Goal: Transaction & Acquisition: Purchase product/service

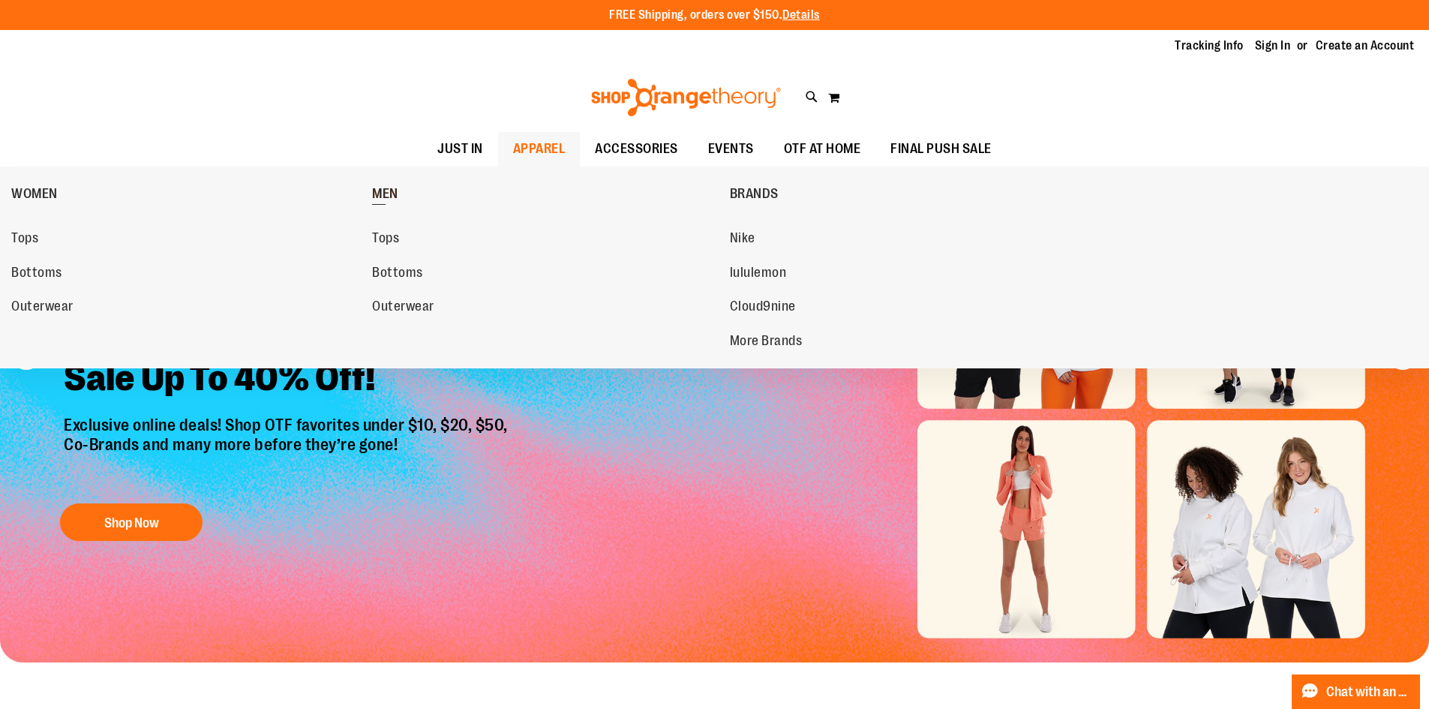
click at [397, 197] on span "MEN" at bounding box center [385, 195] width 26 height 19
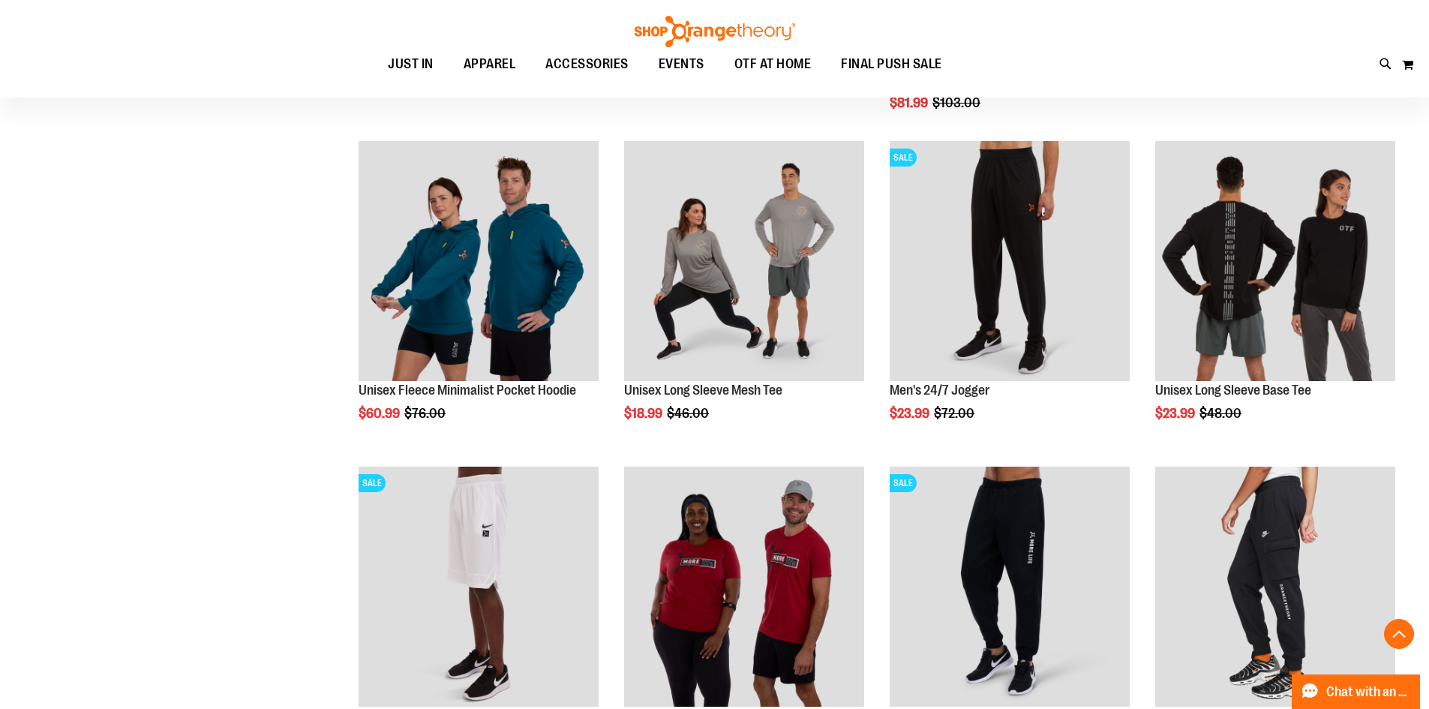
scroll to position [524, 0]
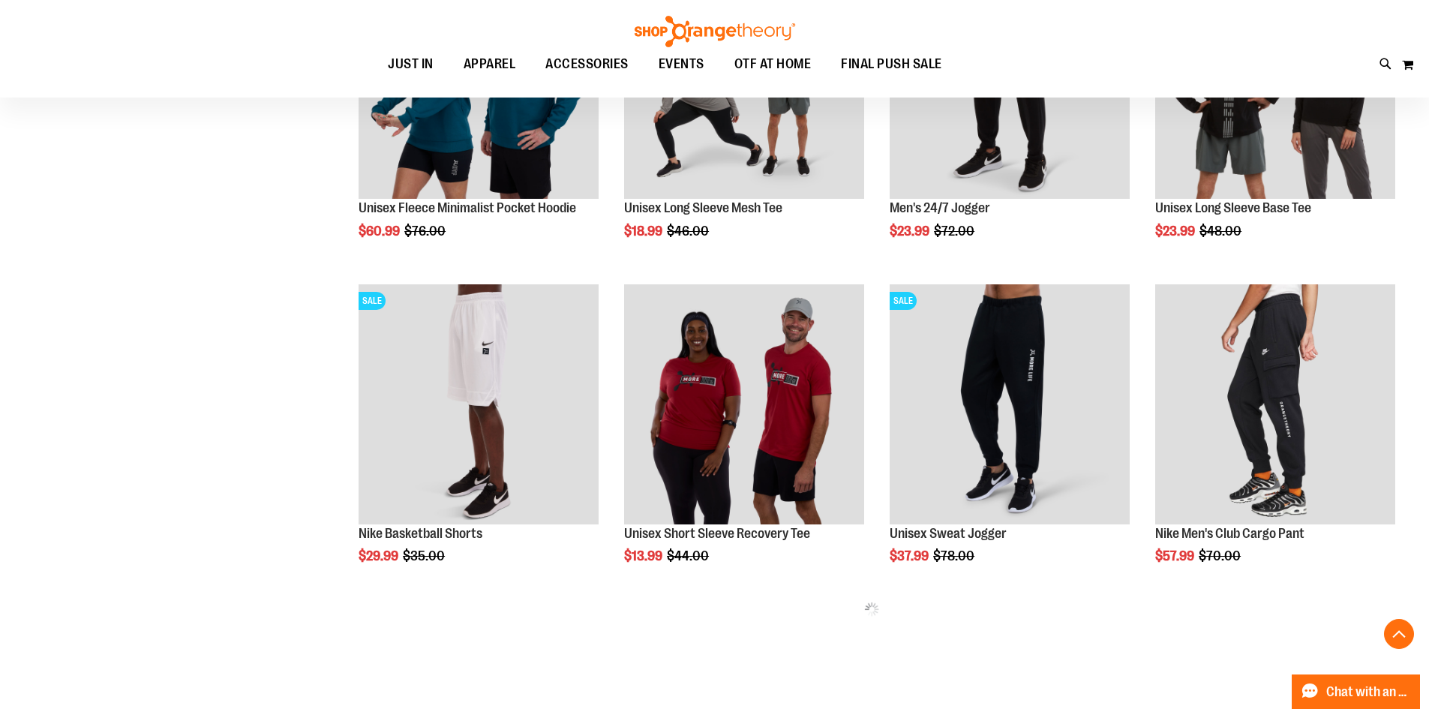
scroll to position [449, 0]
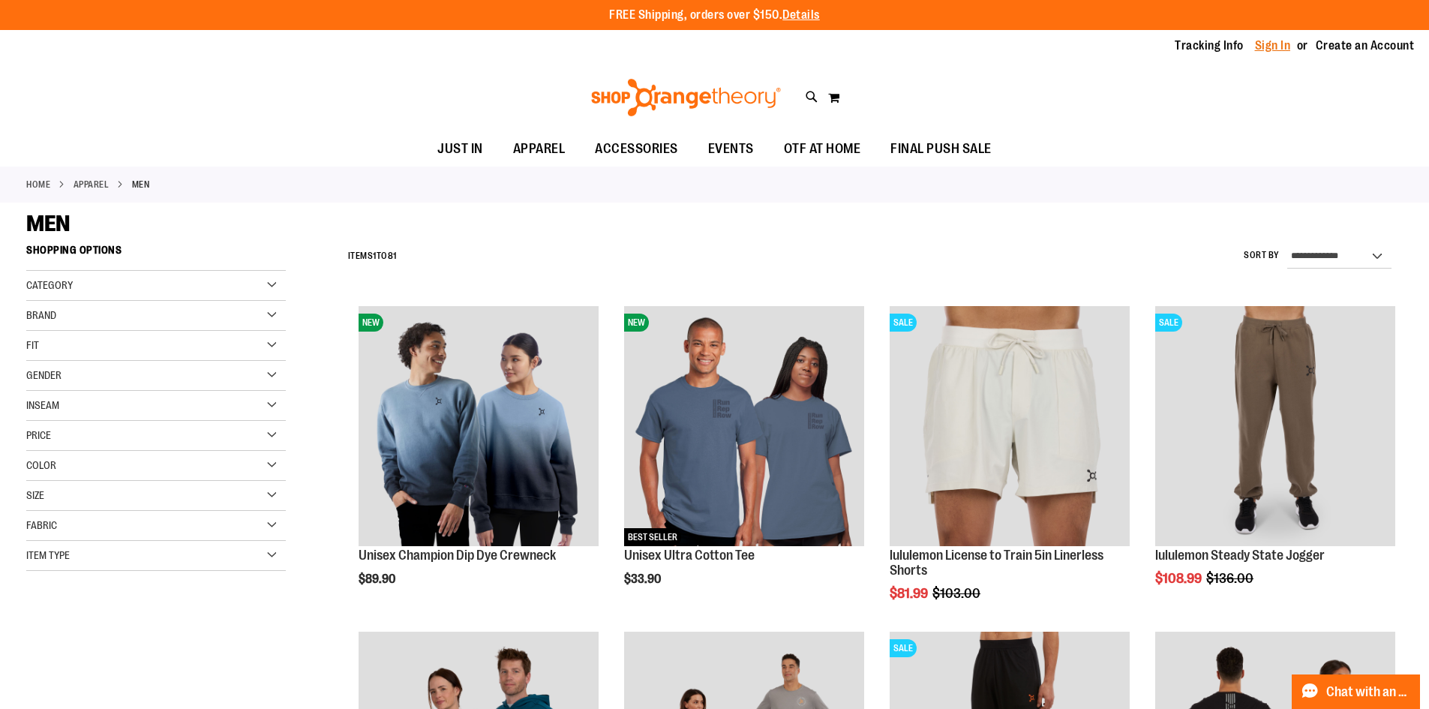
click at [1288, 47] on link "Sign In" at bounding box center [1273, 46] width 36 height 17
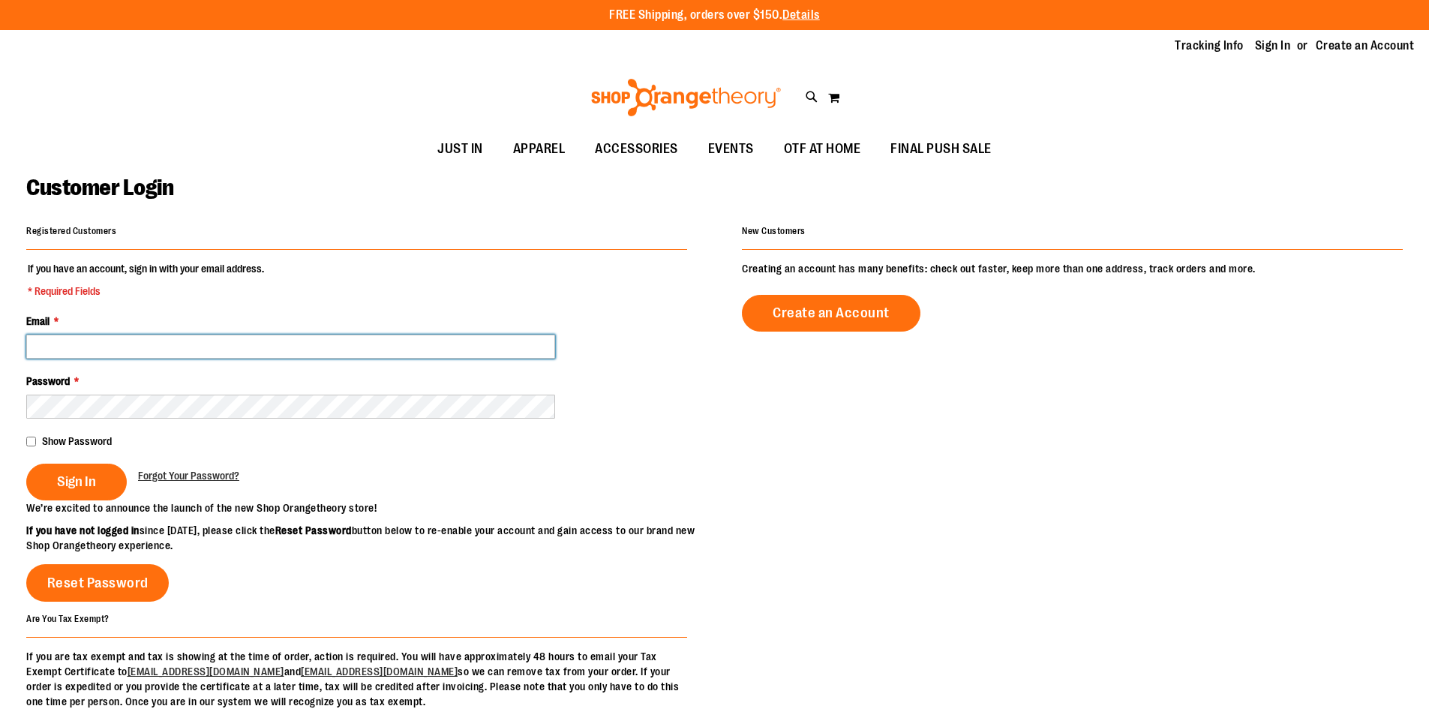
click at [495, 353] on input "Email *" at bounding box center [290, 347] width 529 height 24
type input "**********"
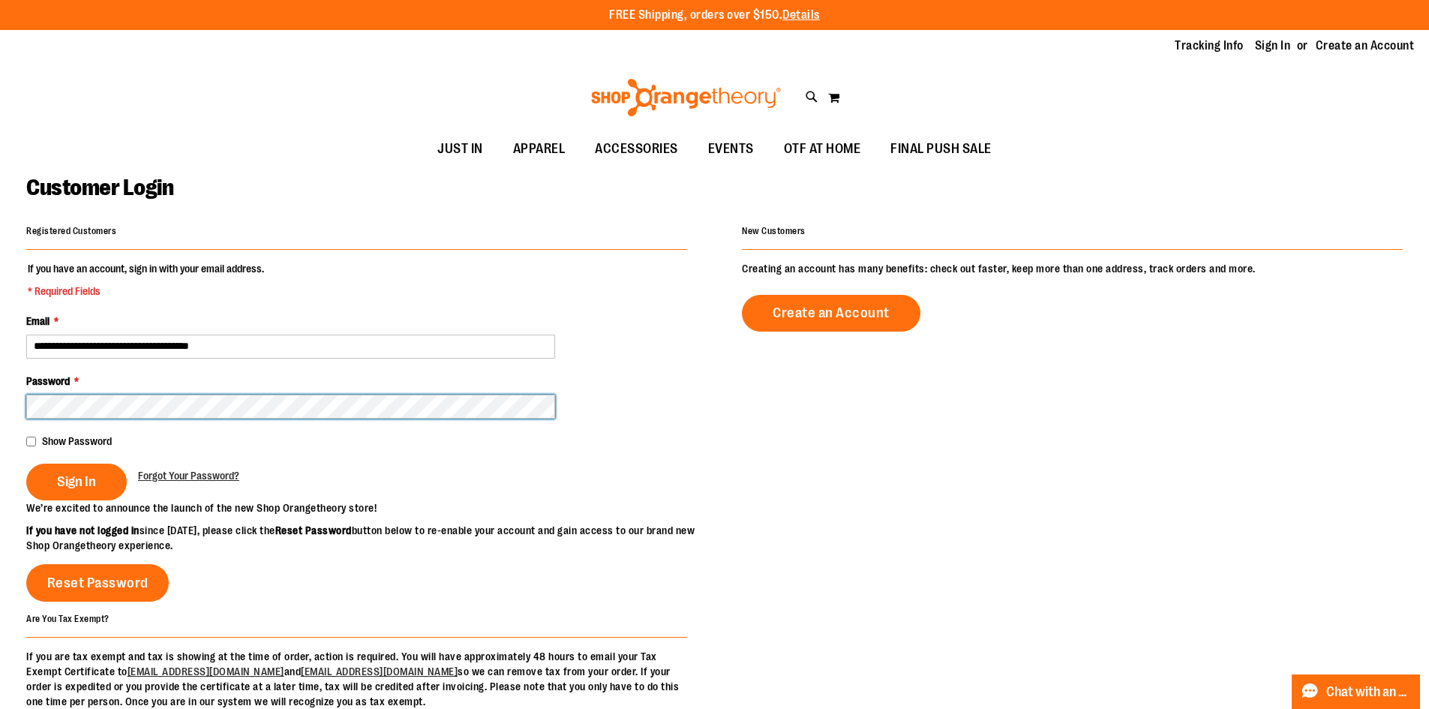
click at [26, 464] on button "Sign In" at bounding box center [76, 482] width 101 height 37
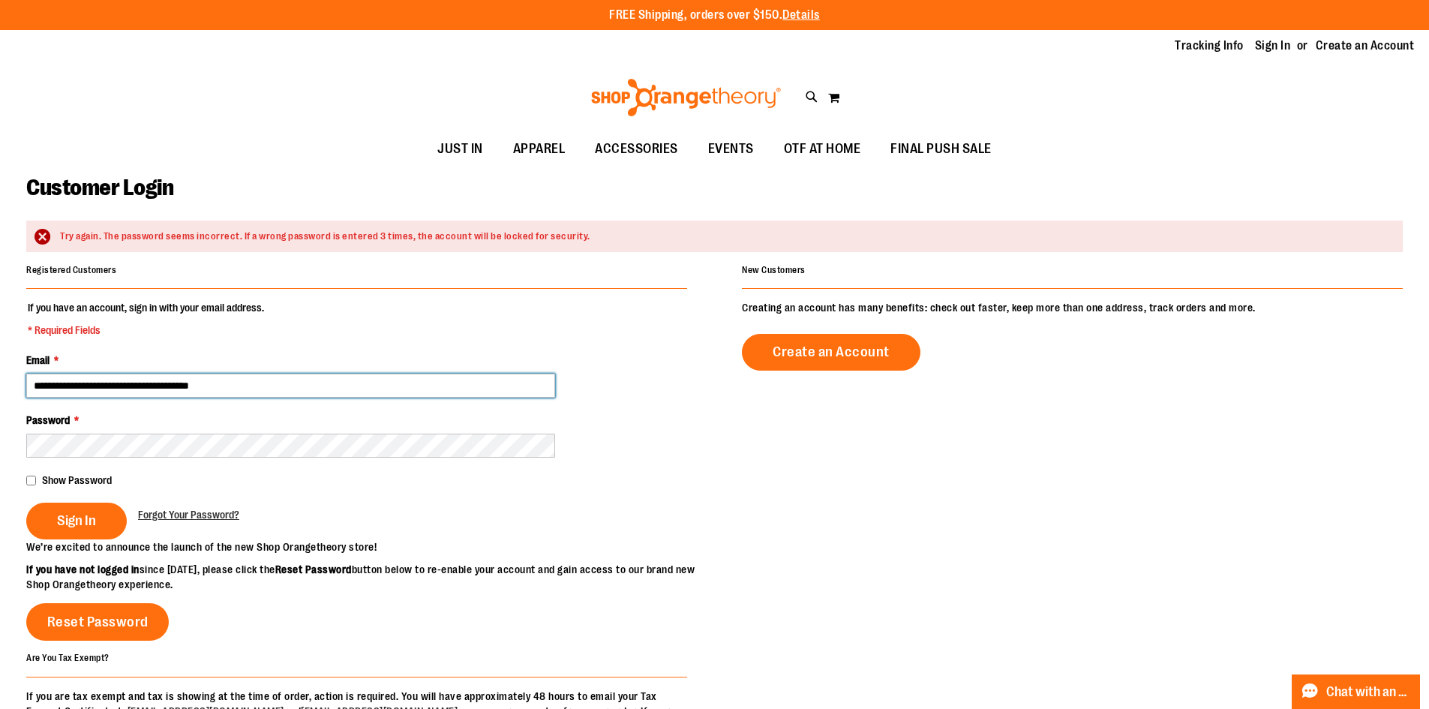
click at [345, 392] on input "**********" at bounding box center [290, 386] width 529 height 24
type input "**********"
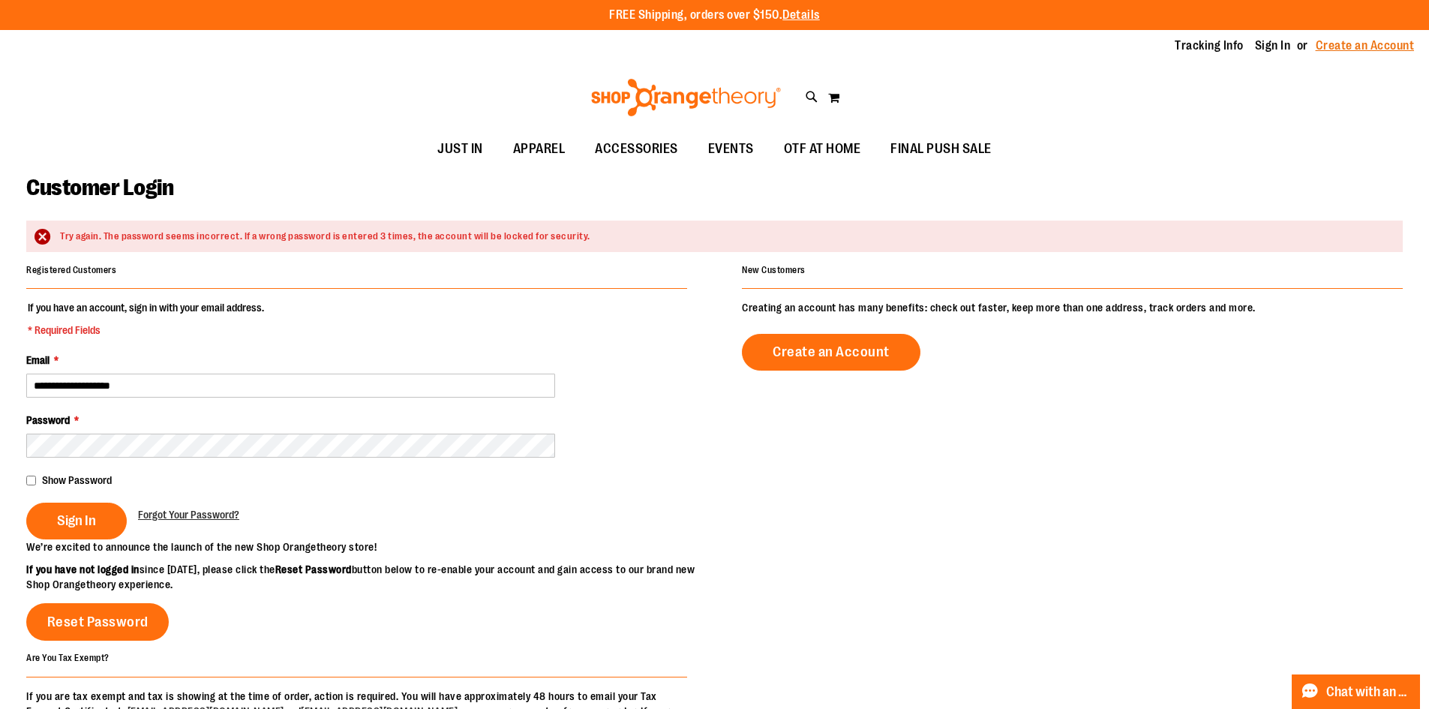
click at [1372, 44] on link "Create an Account" at bounding box center [1365, 46] width 99 height 17
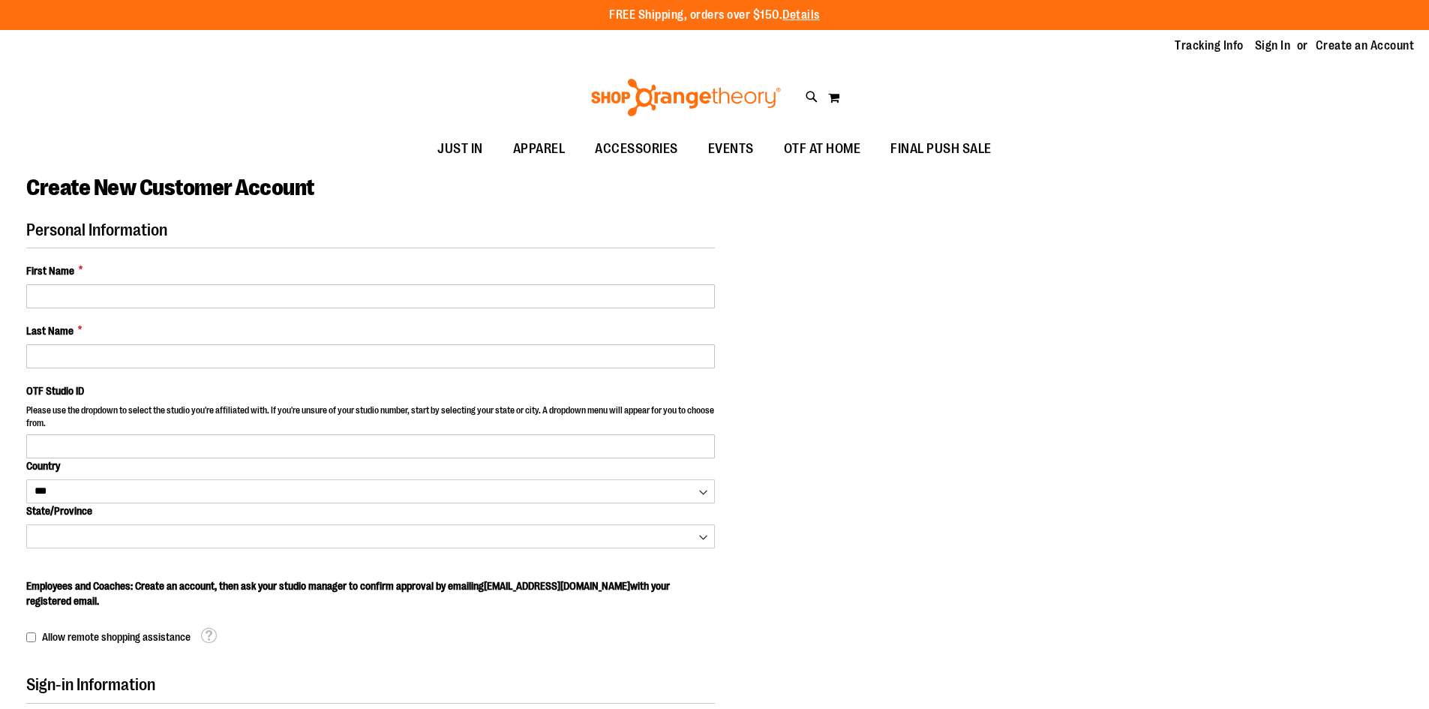
select select "***"
click at [686, 87] on img at bounding box center [686, 98] width 194 height 38
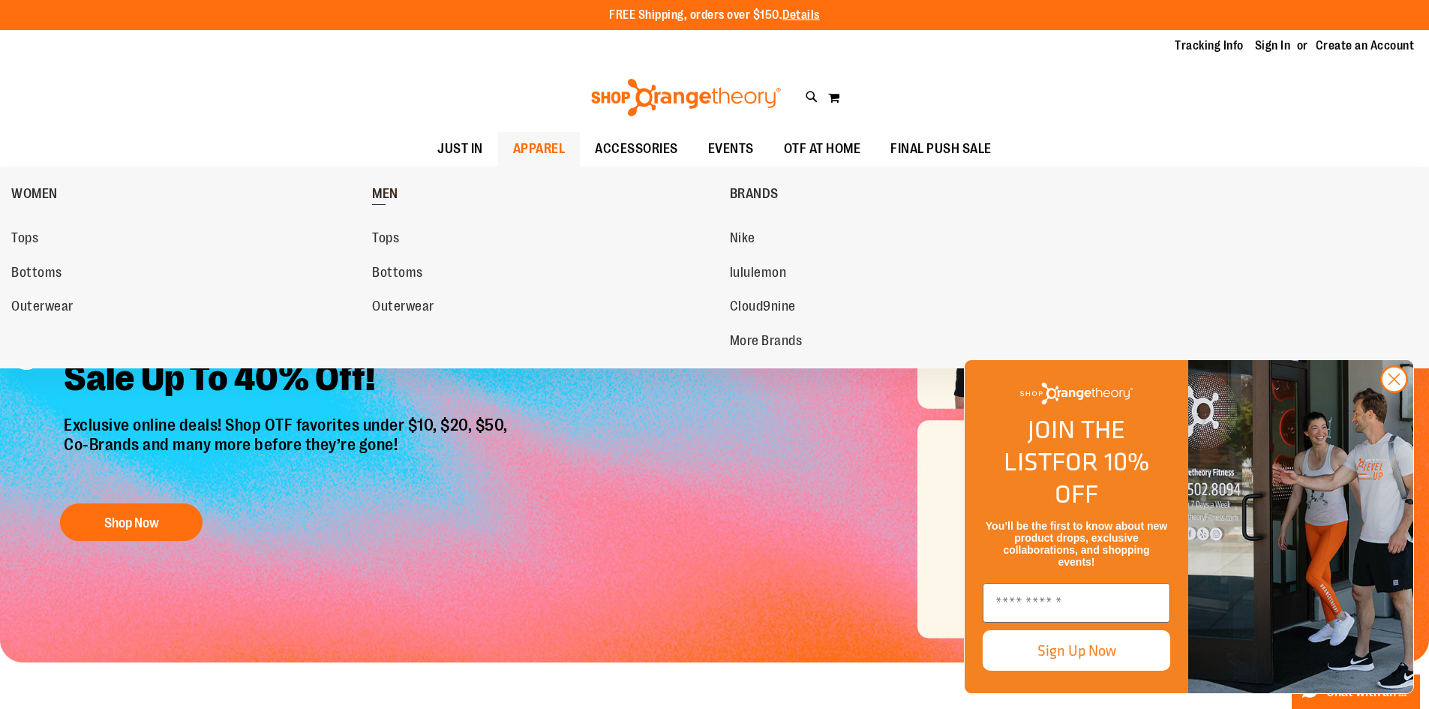
click at [389, 203] on span "MEN" at bounding box center [385, 195] width 26 height 19
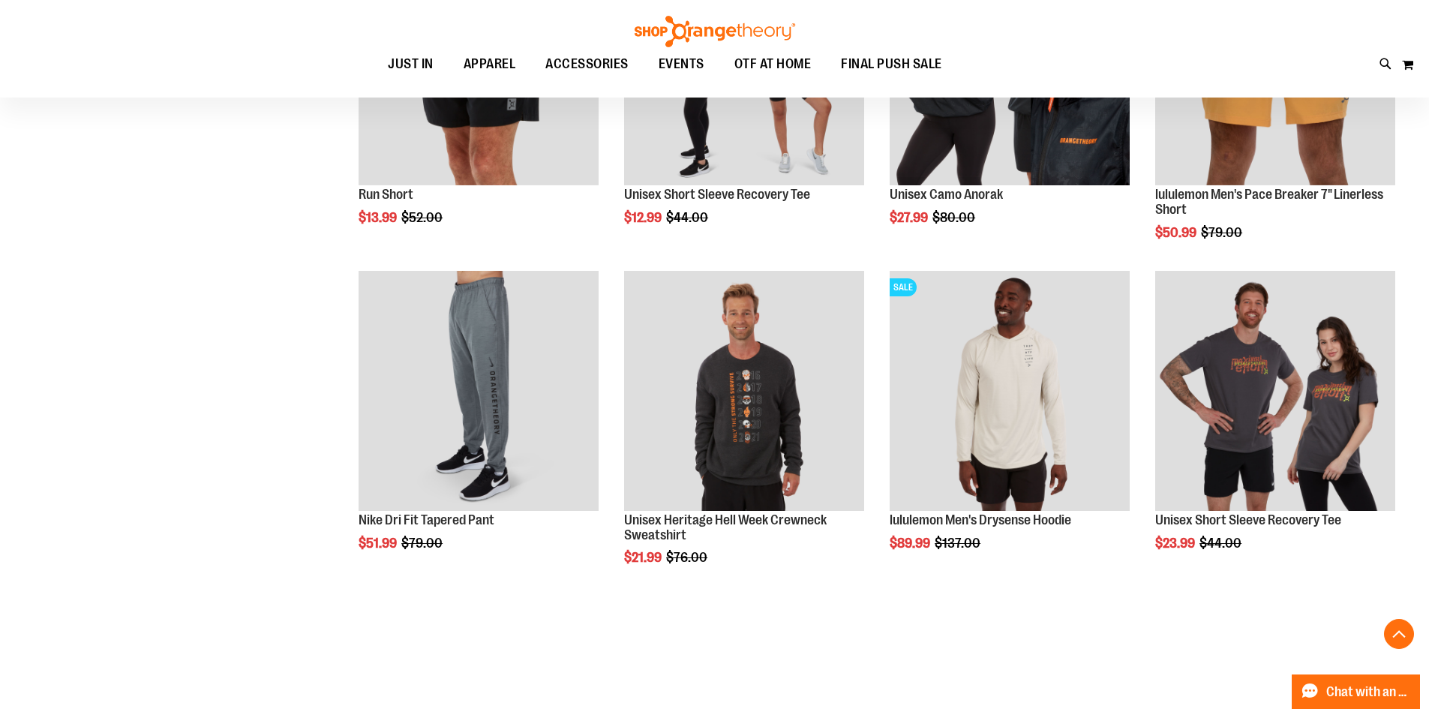
scroll to position [1350, 0]
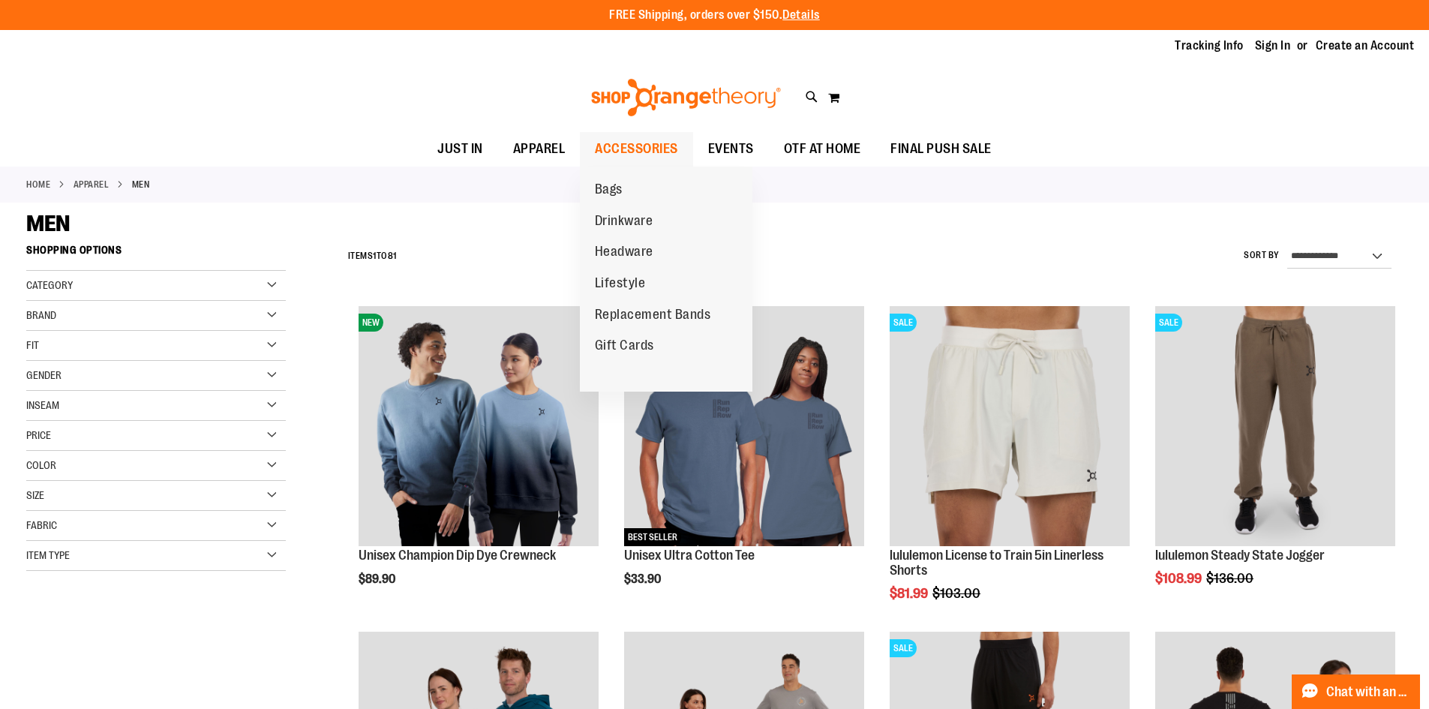
click at [627, 152] on span "ACCESSORIES" at bounding box center [636, 149] width 83 height 34
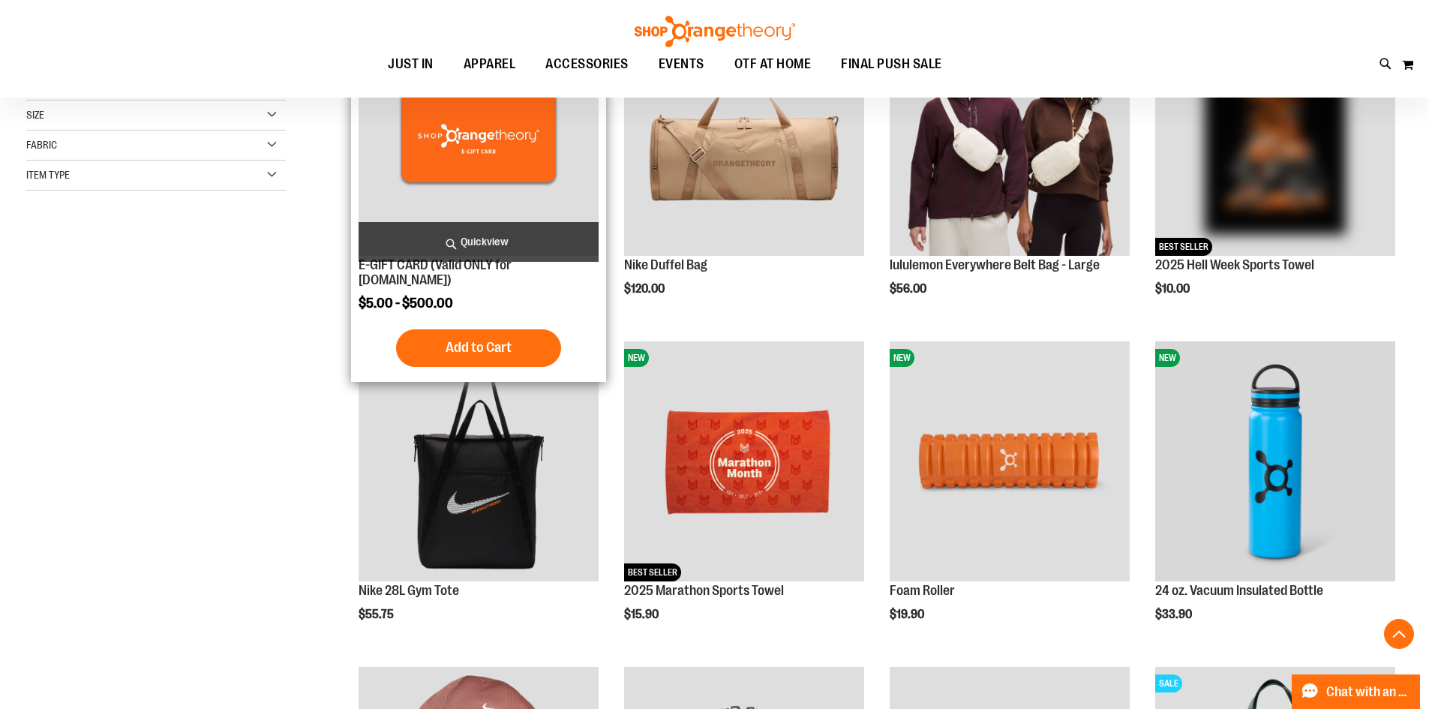
scroll to position [299, 0]
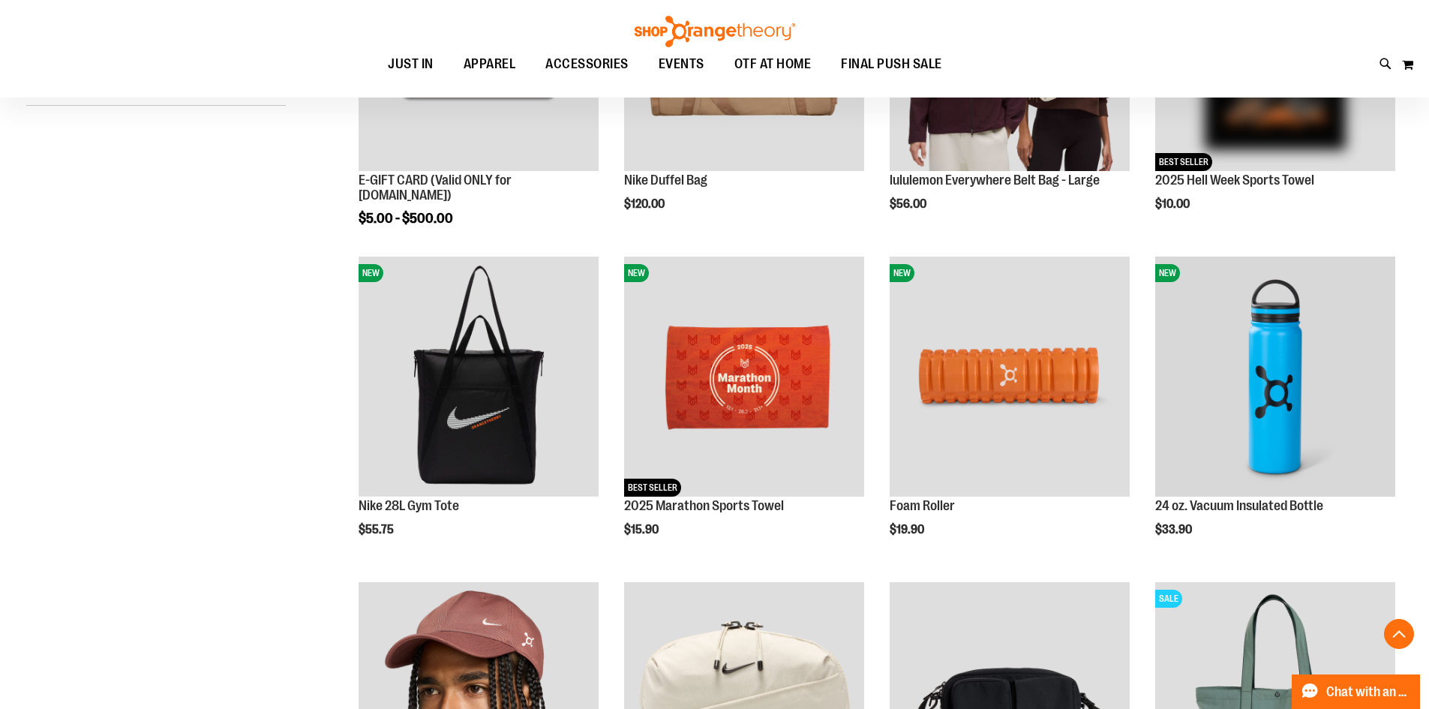
click at [285, 428] on div "**********" at bounding box center [714, 426] width 1377 height 1128
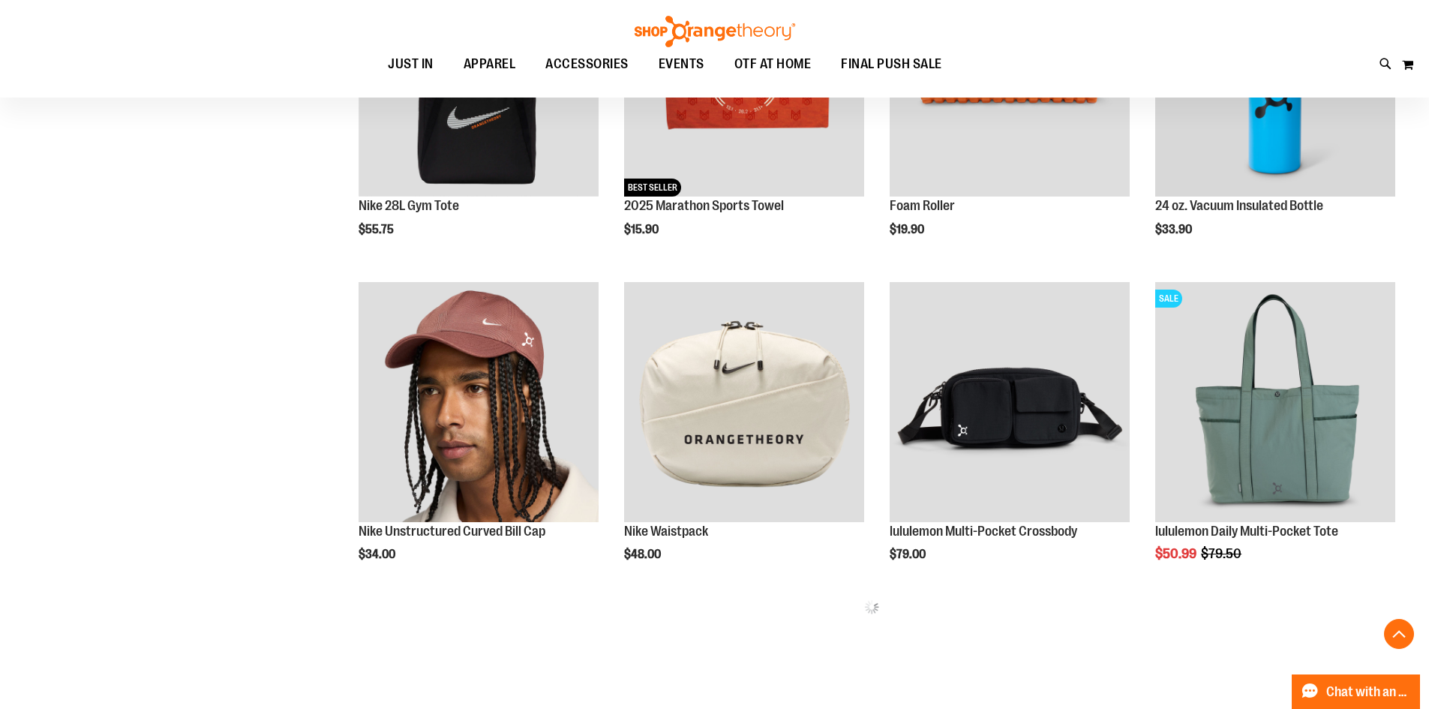
scroll to position [750, 0]
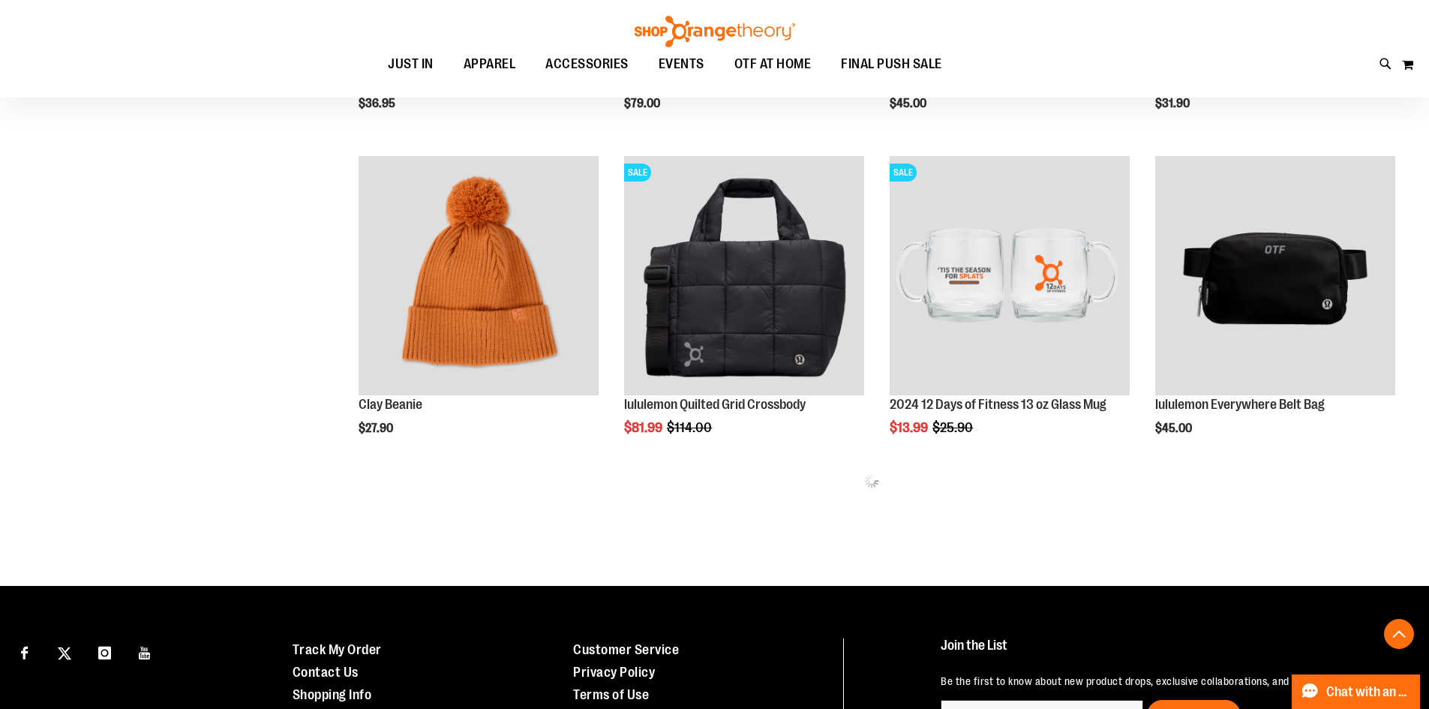
scroll to position [1800, 0]
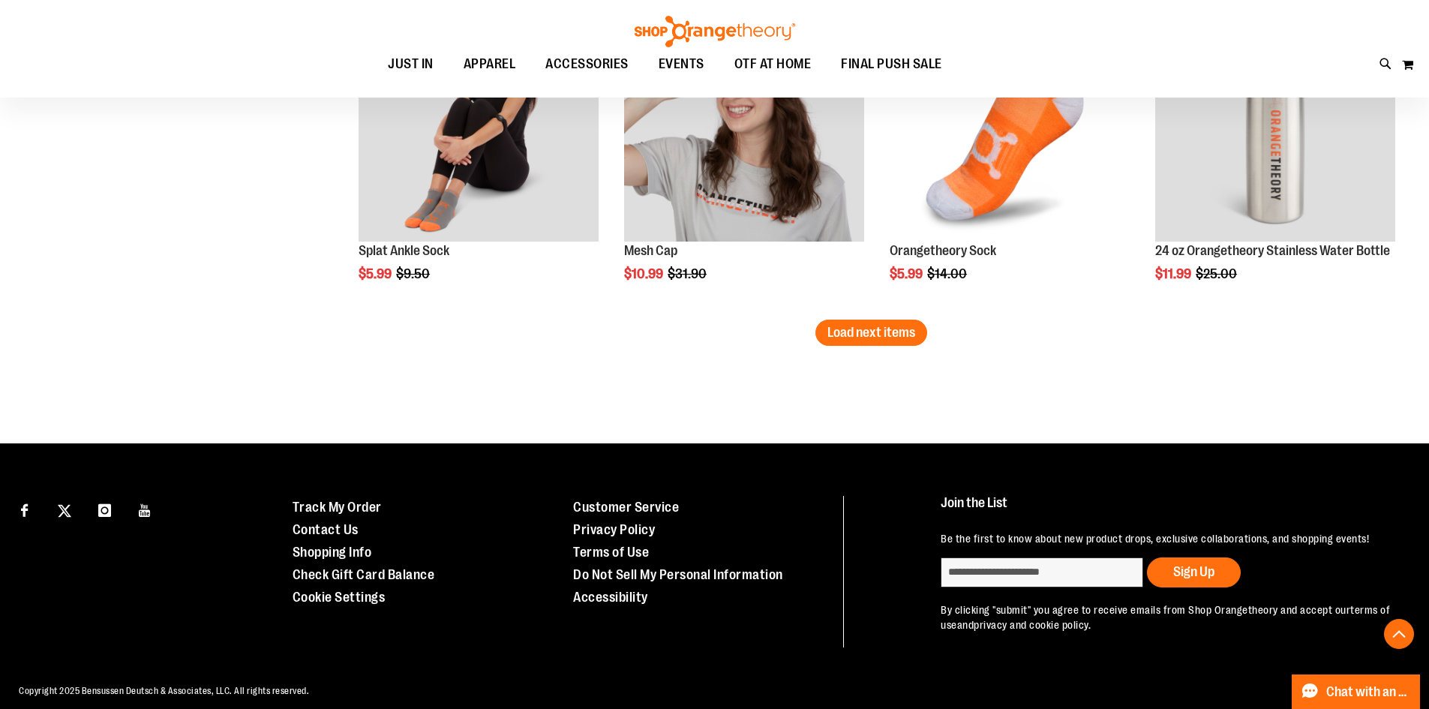
scroll to position [2936, 0]
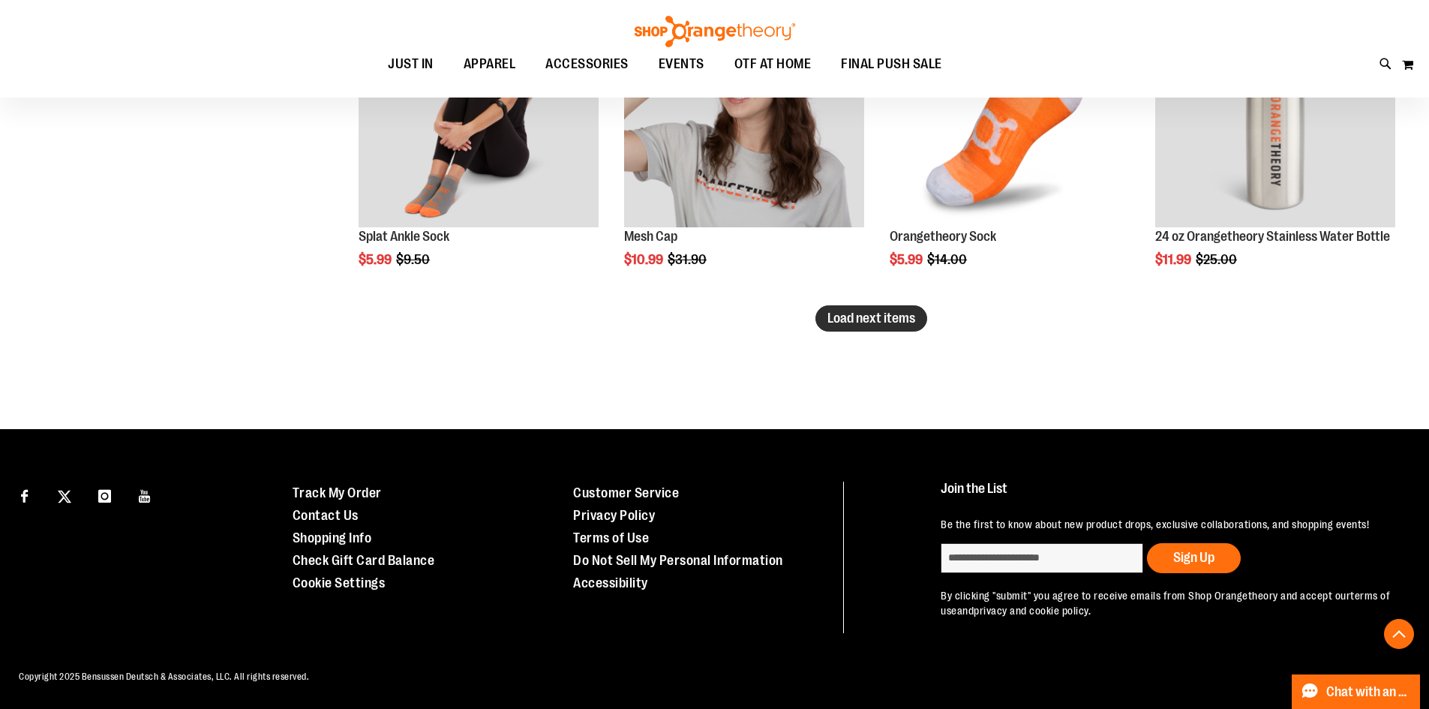
click at [851, 311] on span "Load next items" at bounding box center [872, 318] width 88 height 15
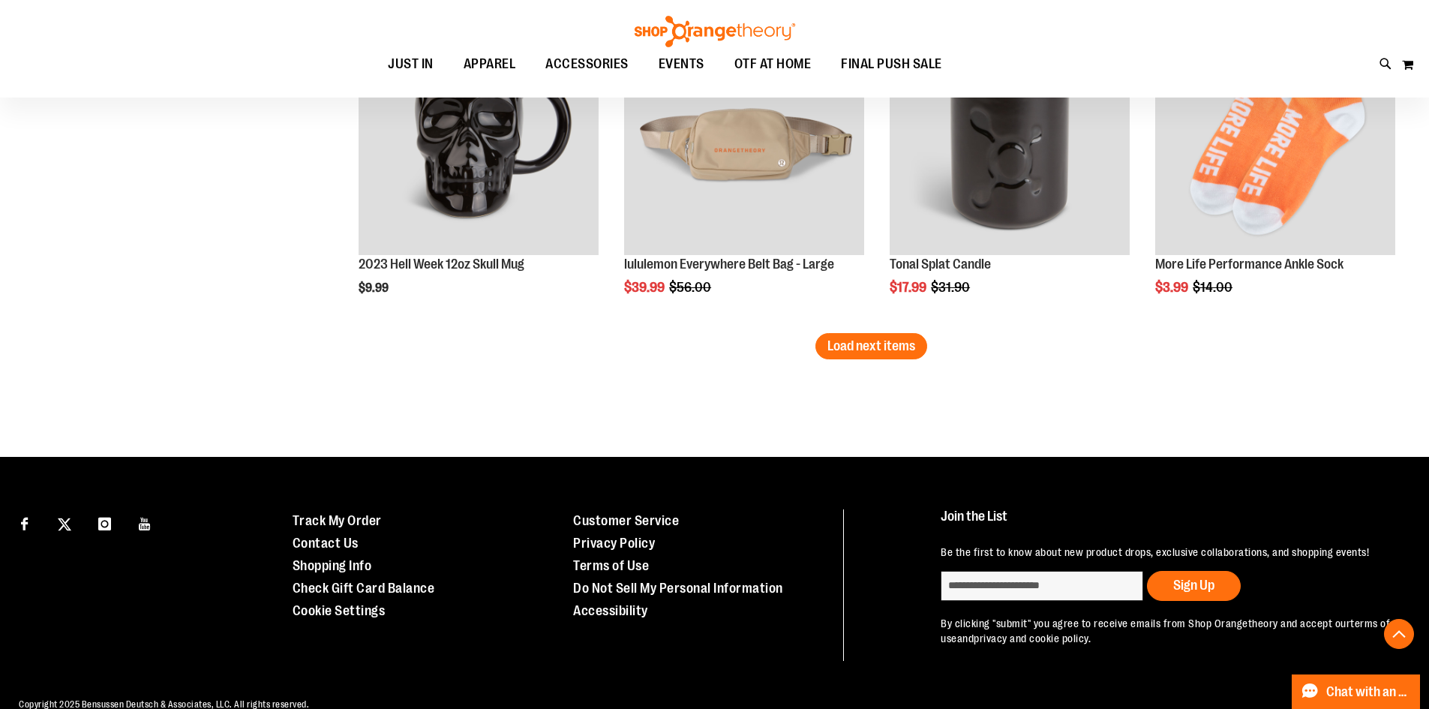
scroll to position [3900, 0]
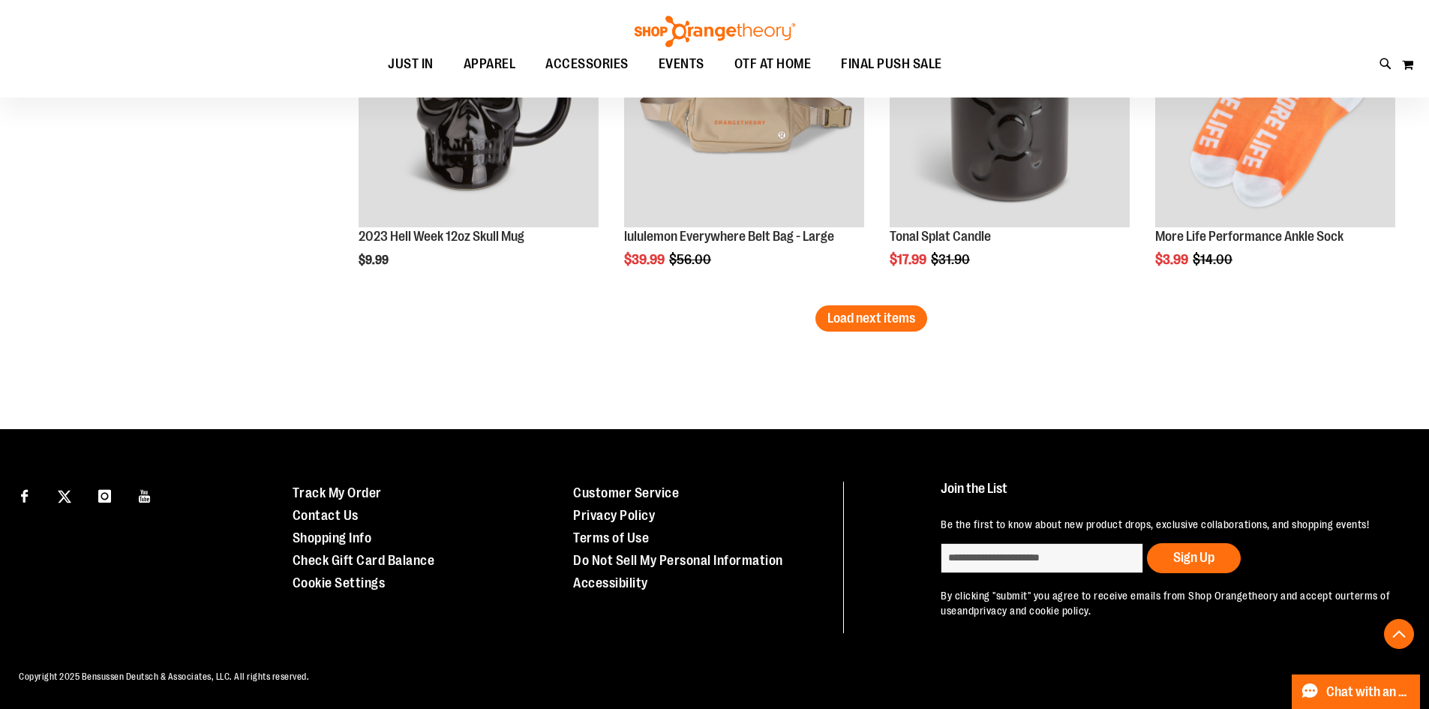
drag, startPoint x: 906, startPoint y: 322, endPoint x: 841, endPoint y: 322, distance: 64.5
click at [906, 322] on span "Load next items" at bounding box center [872, 318] width 88 height 15
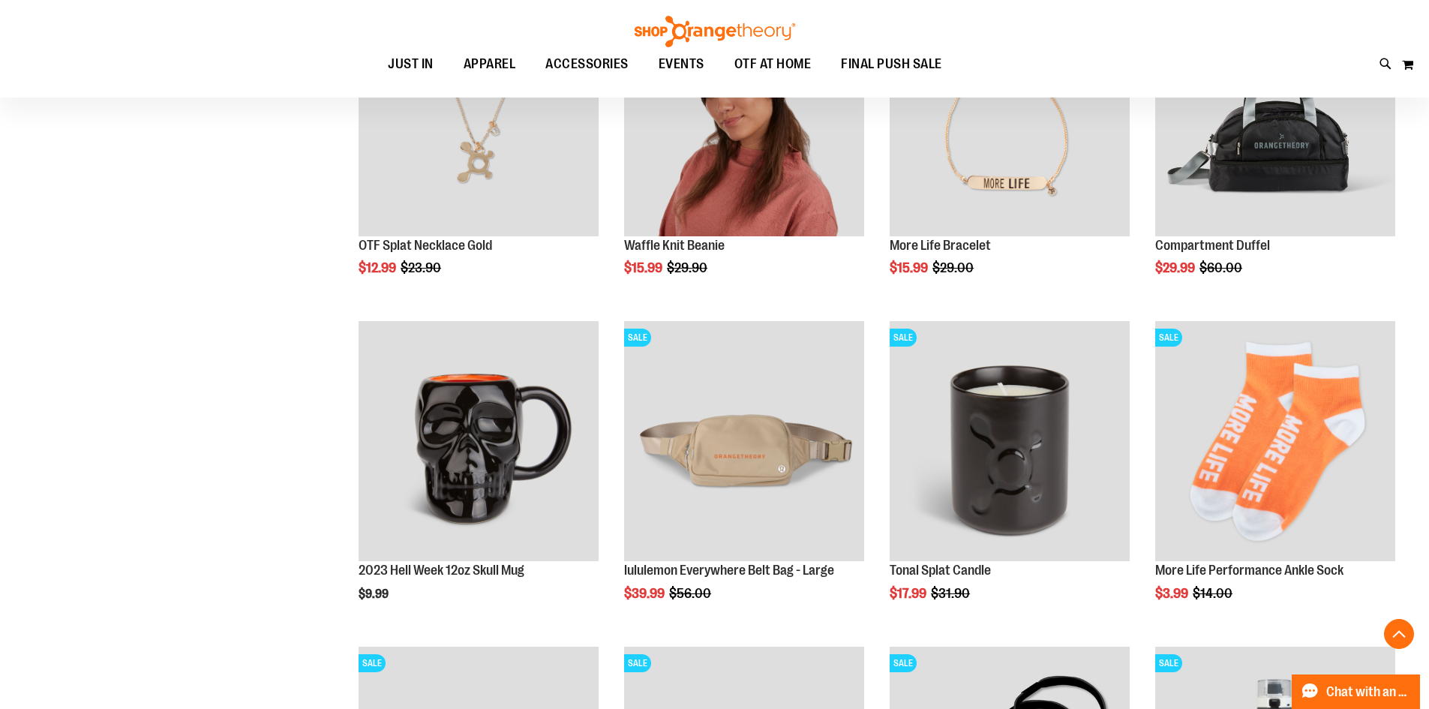
scroll to position [3525, 0]
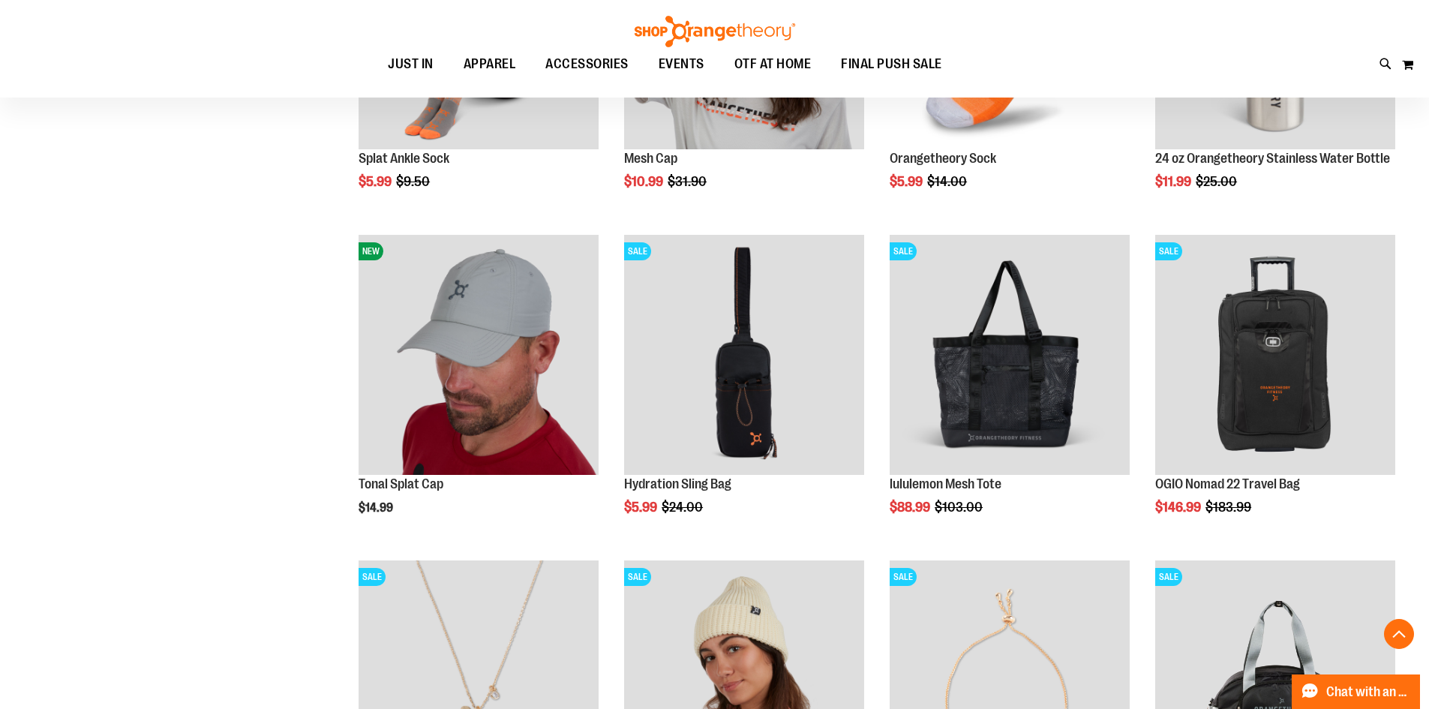
scroll to position [3000, 0]
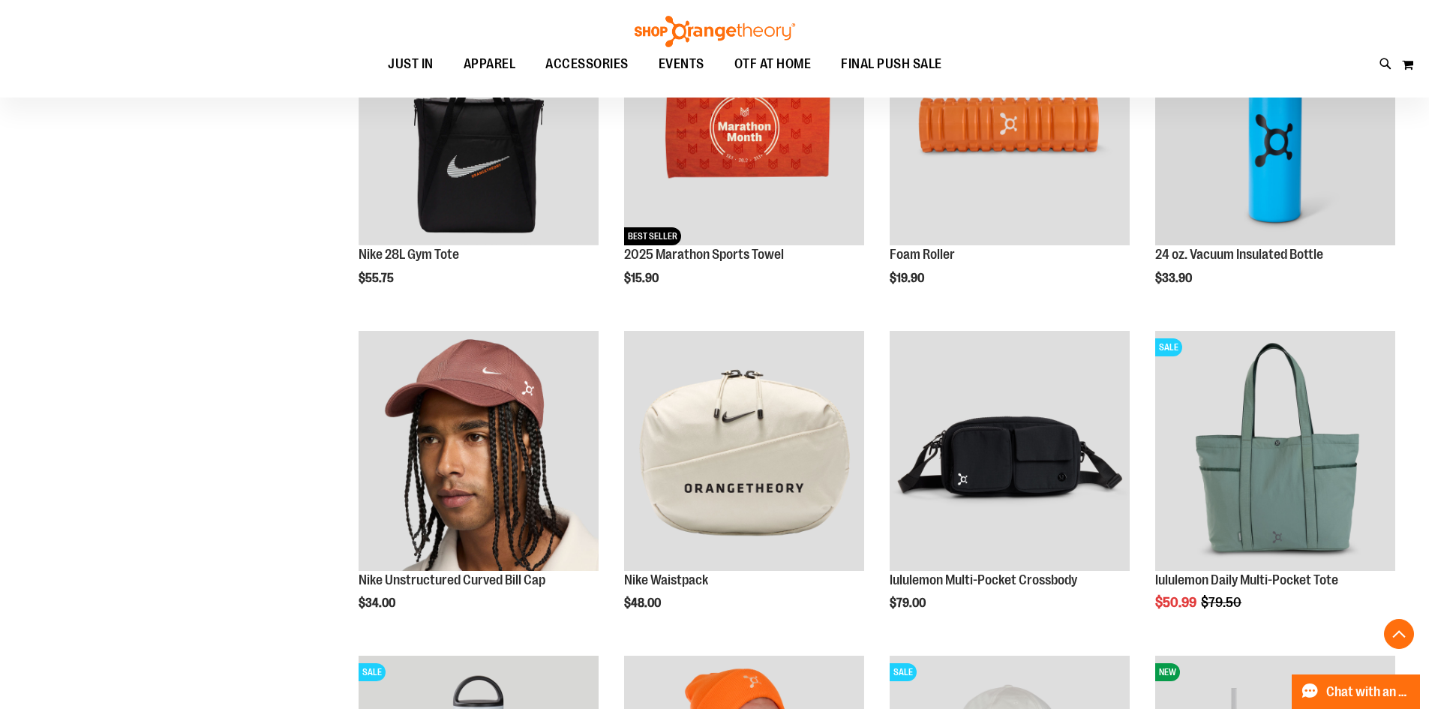
scroll to position [599, 0]
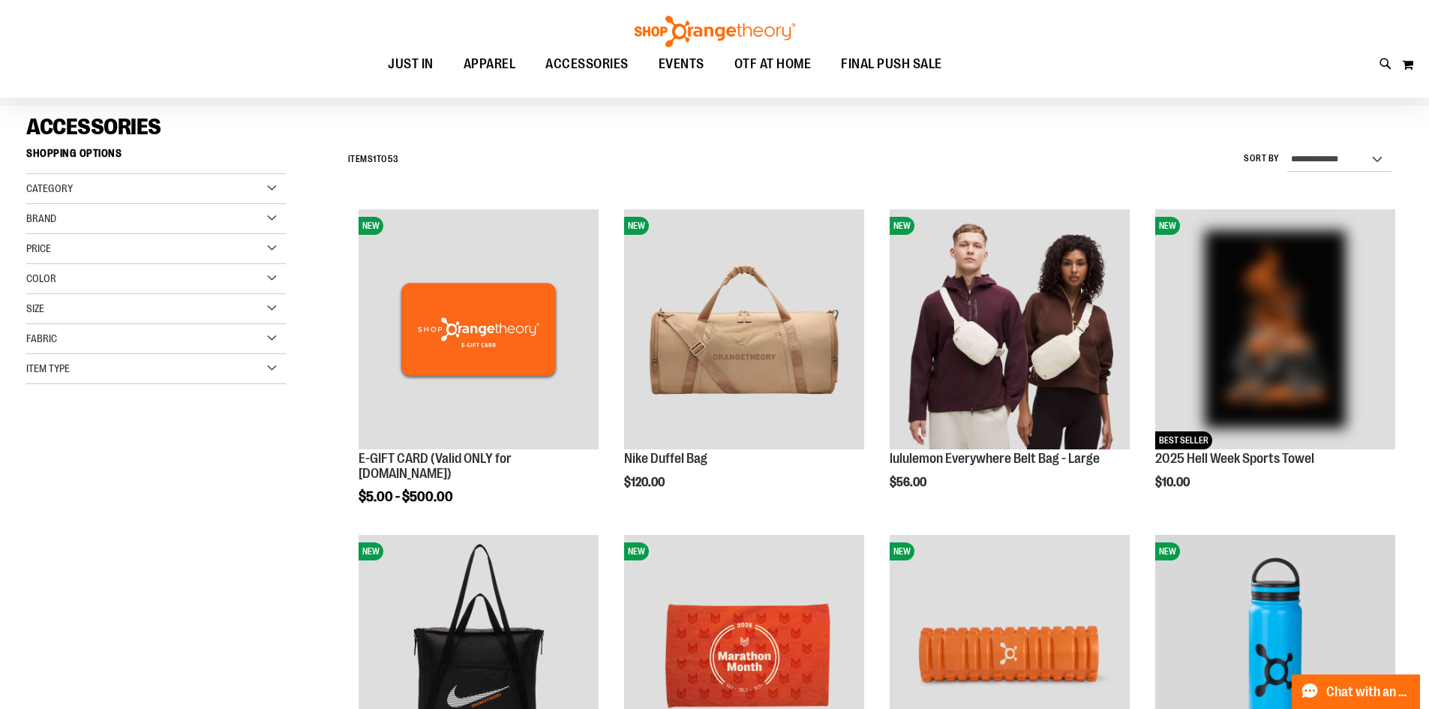
scroll to position [74, 0]
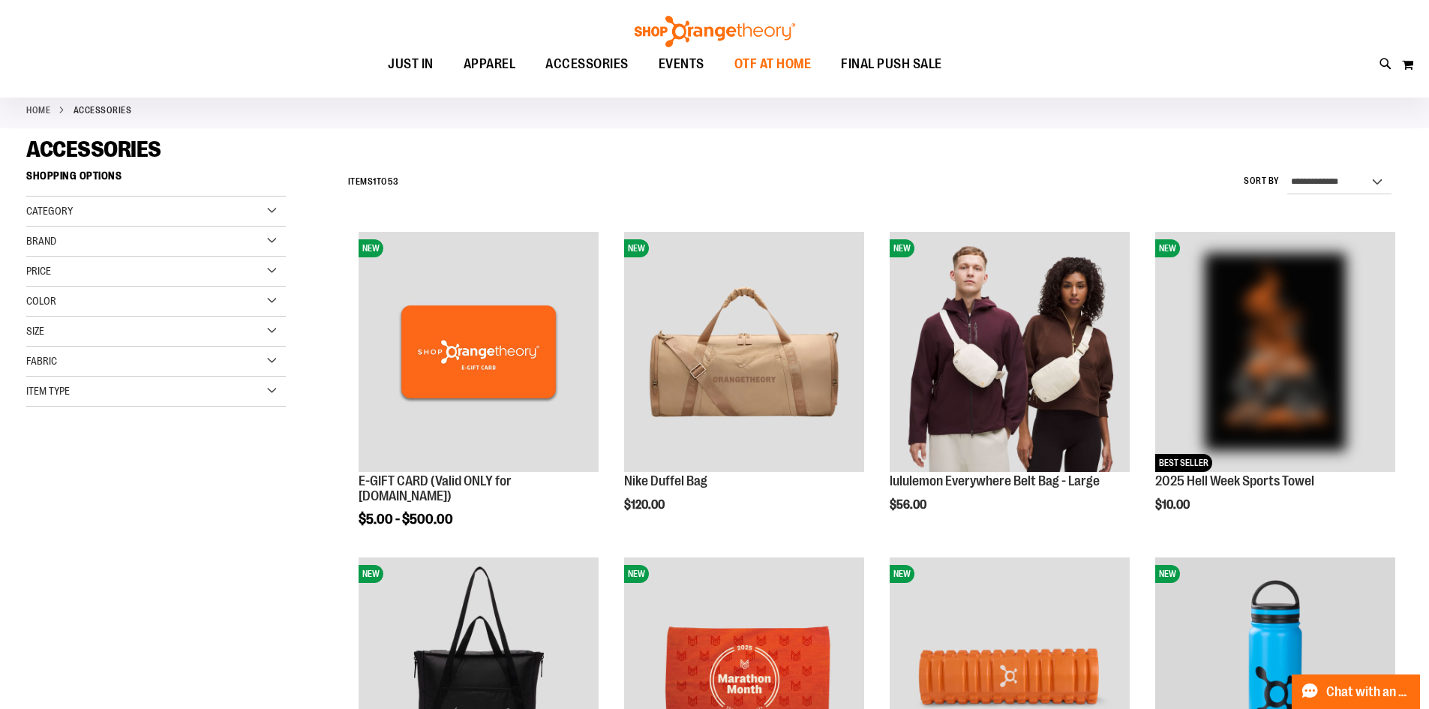
click at [767, 62] on span "OTF AT HOME" at bounding box center [773, 64] width 77 height 34
